Goal: Information Seeking & Learning: Check status

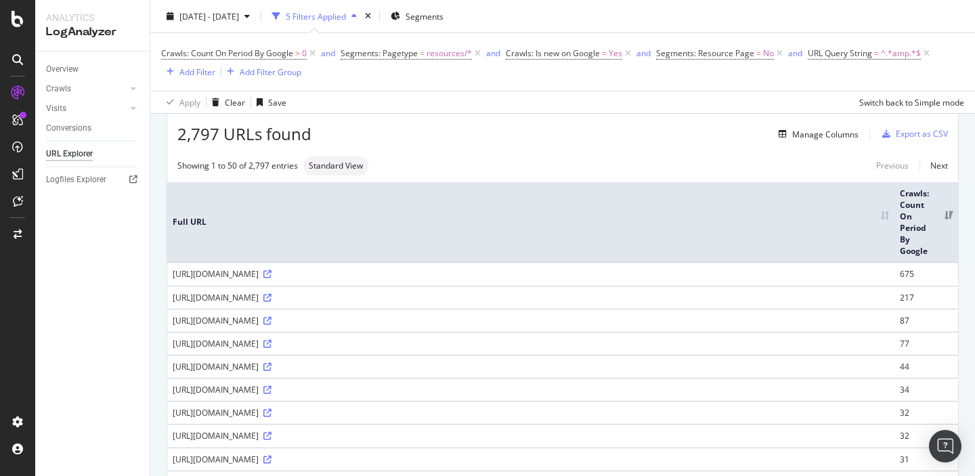
scroll to position [58, 0]
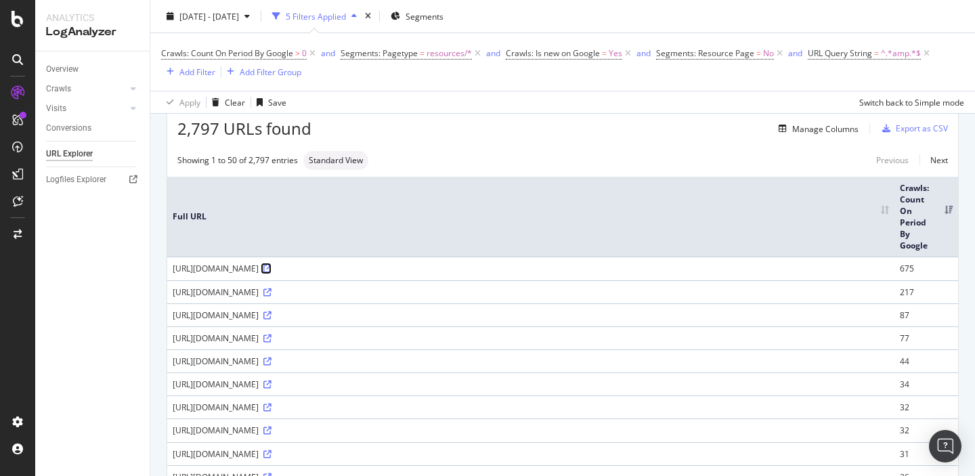
click at [271, 269] on icon at bounding box center [267, 269] width 8 height 8
